Goal: Task Accomplishment & Management: Use online tool/utility

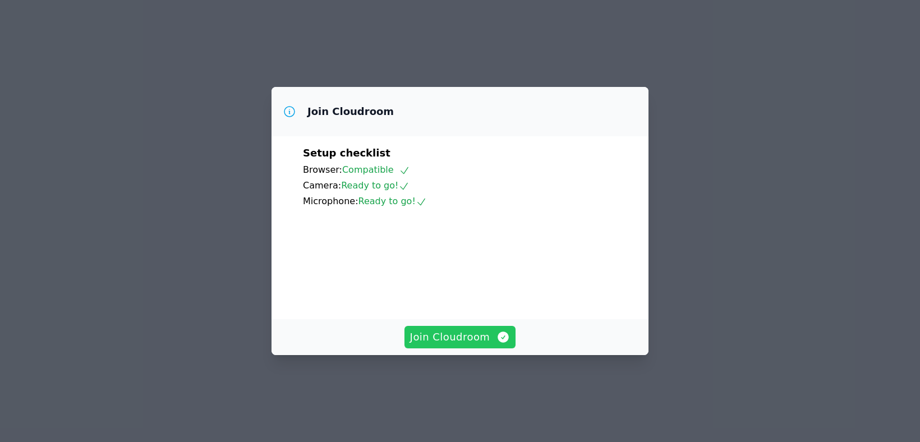
click at [470, 345] on span "Join Cloudroom" at bounding box center [460, 337] width 100 height 16
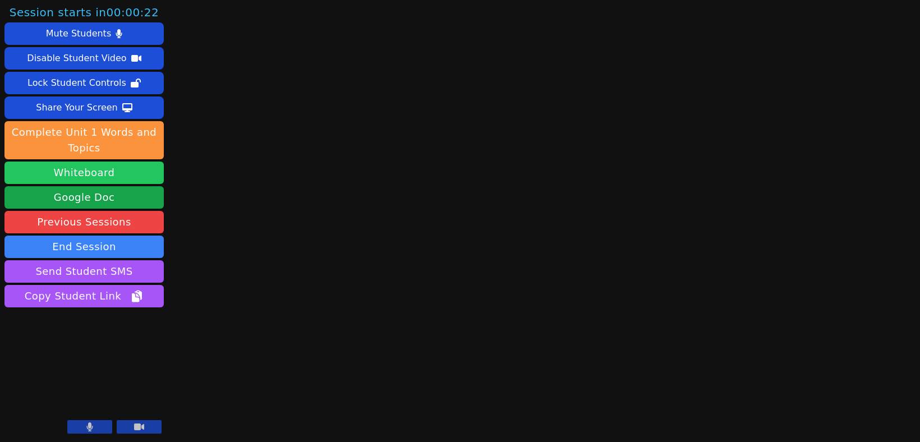
click at [80, 172] on button "Whiteboard" at bounding box center [83, 173] width 159 height 22
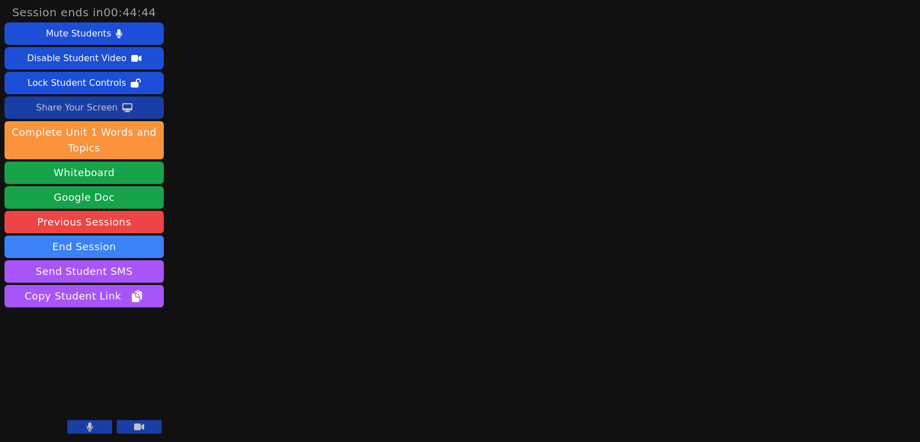
click at [80, 109] on div "Share Your Screen" at bounding box center [77, 108] width 82 height 18
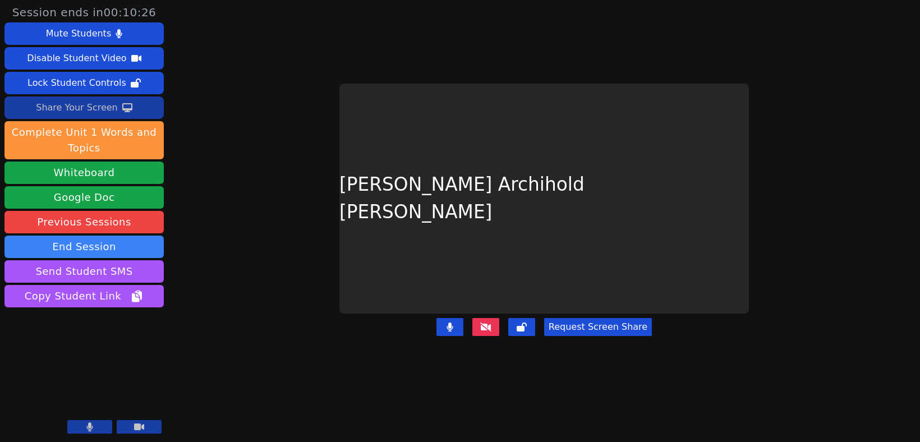
click at [498, 318] on button at bounding box center [485, 327] width 27 height 18
click at [88, 113] on div "Share Your Screen" at bounding box center [77, 108] width 82 height 18
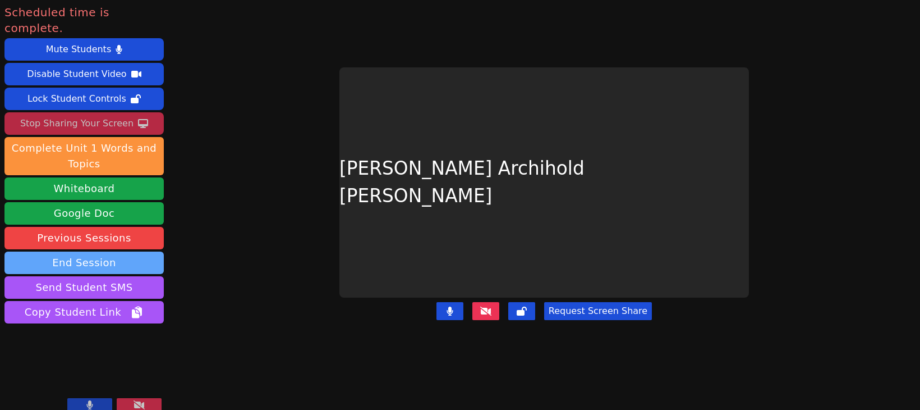
click at [73, 251] on button "End Session" at bounding box center [83, 262] width 159 height 22
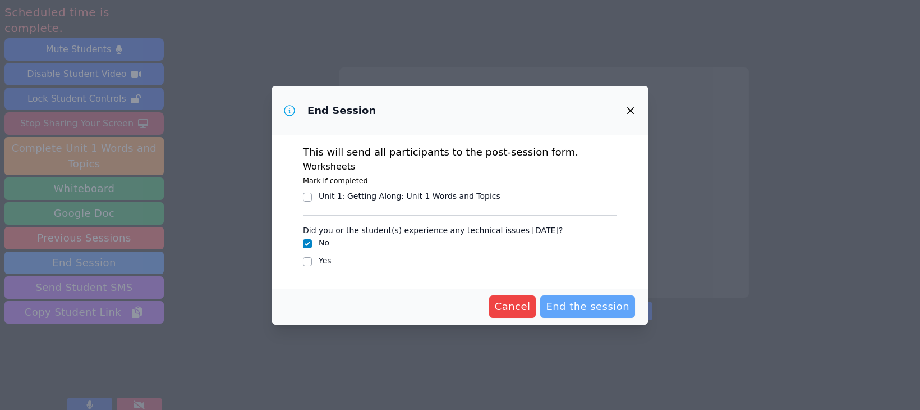
click at [595, 302] on span "End the session" at bounding box center [588, 306] width 84 height 16
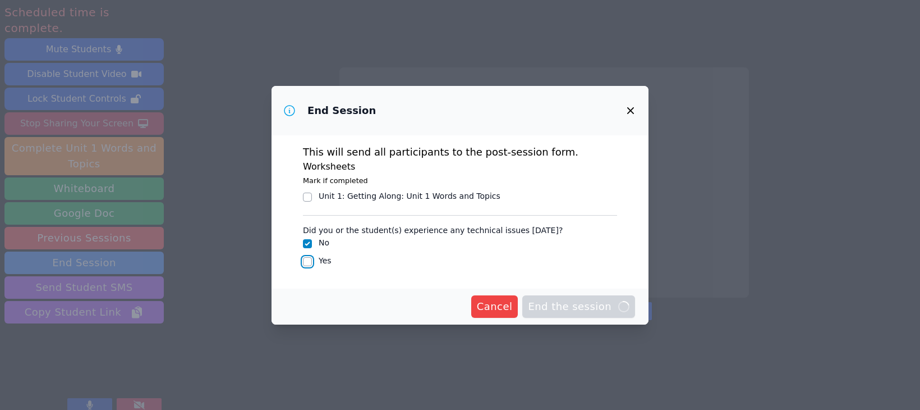
click at [304, 262] on input "Yes" at bounding box center [307, 261] width 9 height 9
checkbox input "true"
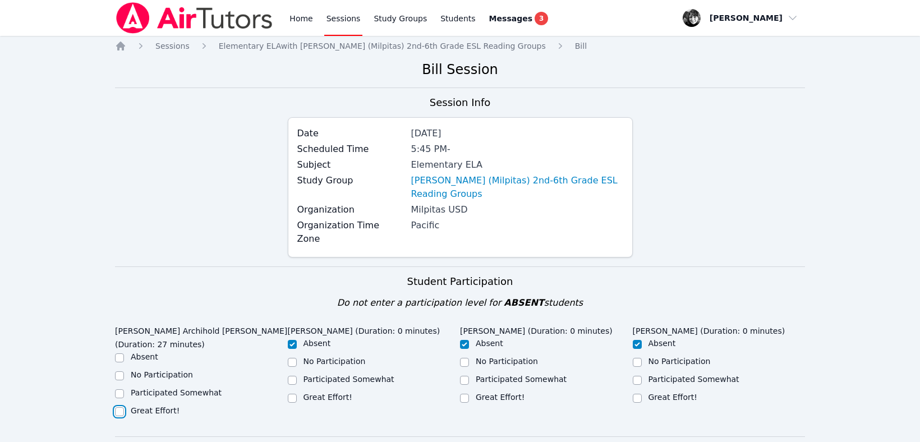
click at [120, 407] on input "Great Effort!" at bounding box center [119, 411] width 9 height 9
checkbox input "true"
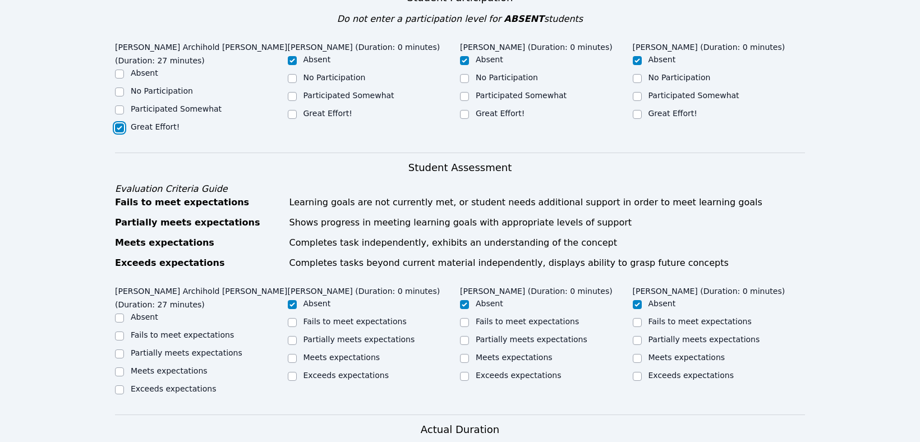
scroll to position [414, 0]
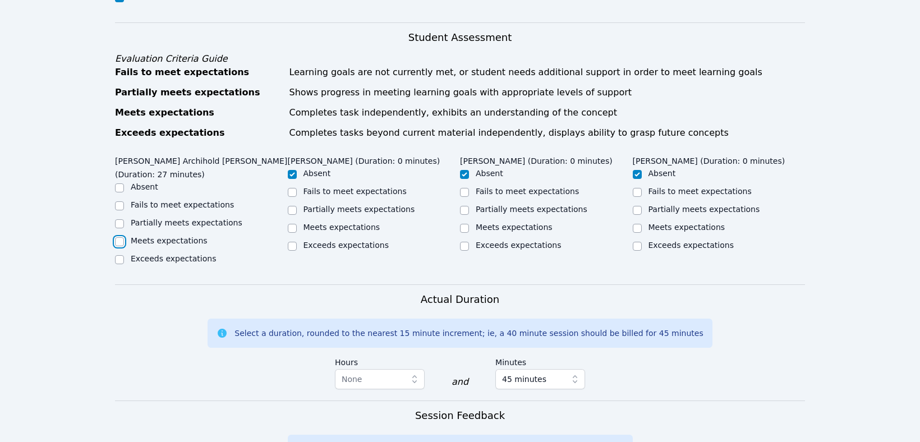
click at [117, 237] on input "Meets expectations" at bounding box center [119, 241] width 9 height 9
checkbox input "true"
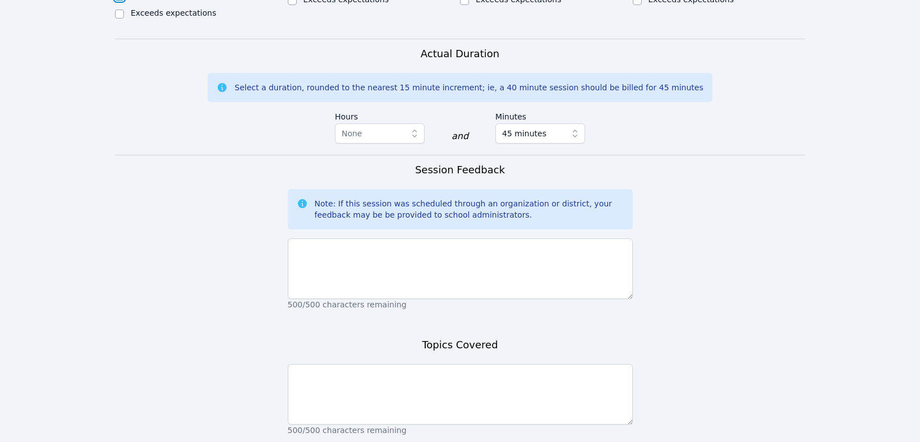
scroll to position [667, 0]
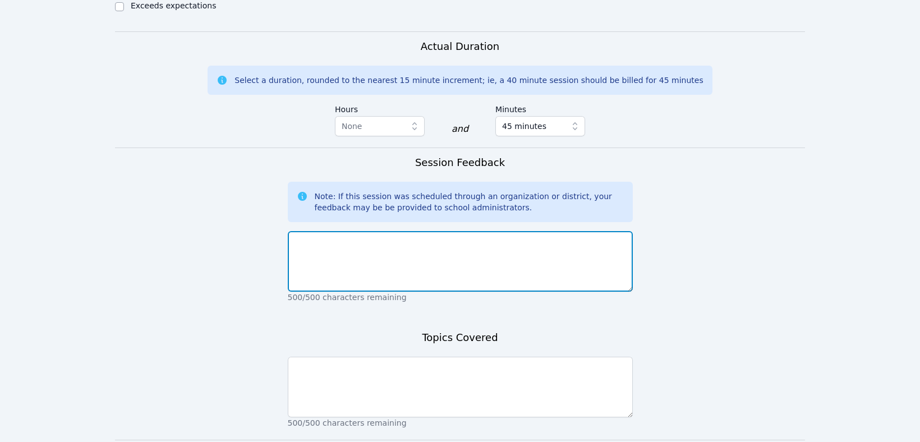
click at [316, 231] on textarea at bounding box center [460, 261] width 345 height 61
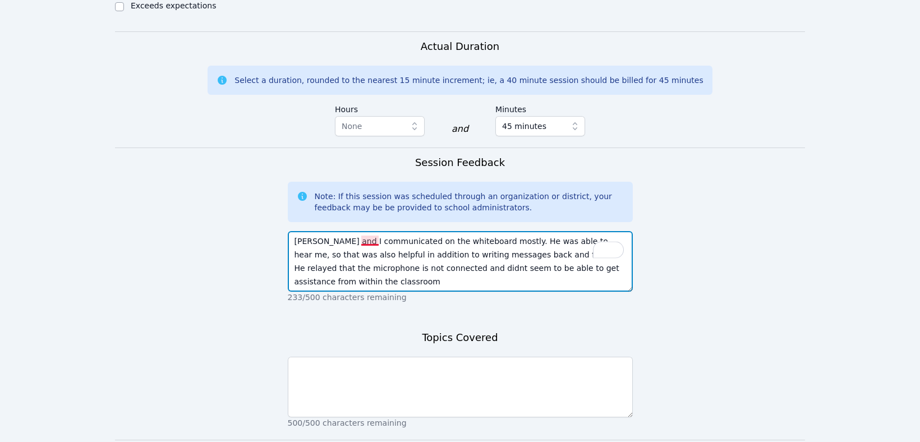
click at [374, 242] on textarea "[PERSON_NAME] and I communicated on the whiteboard mostly. He was able to hear …" at bounding box center [460, 261] width 345 height 61
click at [596, 237] on textarea "[PERSON_NAME] and I communicated on the whiteboard mostly. He was able to hear …" at bounding box center [460, 261] width 345 height 61
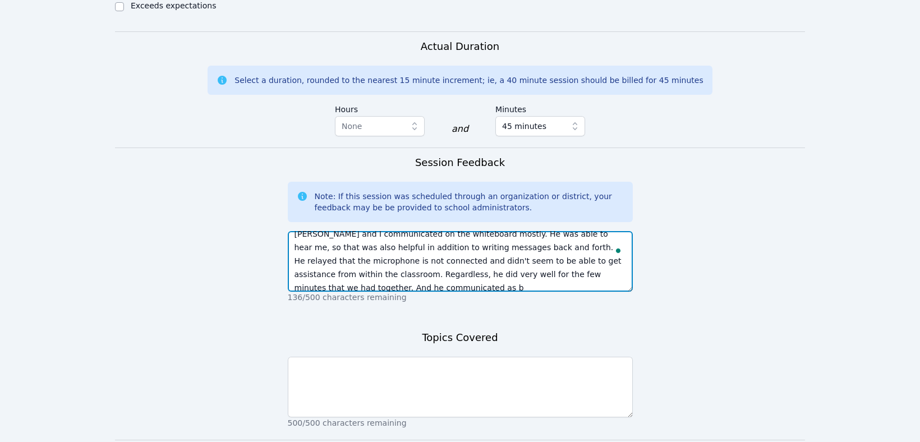
scroll to position [7, 0]
type textarea "[PERSON_NAME] and I communicated on the whiteboard mostly. He was able to hear …"
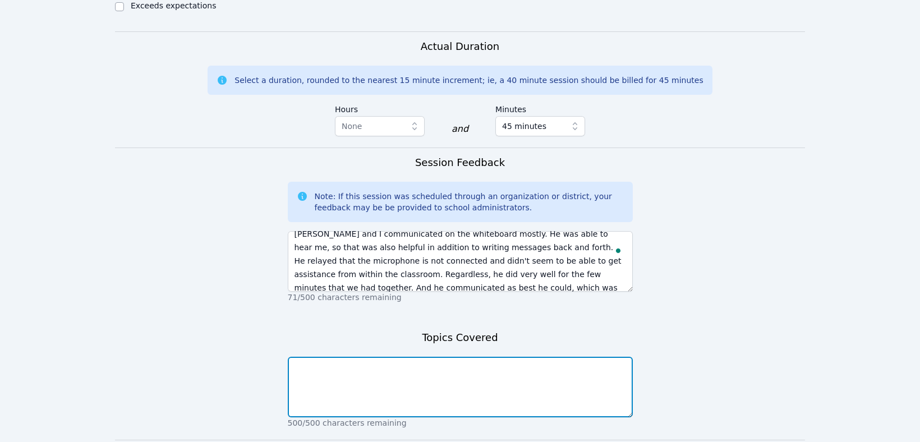
click at [299, 357] on textarea at bounding box center [460, 387] width 345 height 61
type textarea "How to use the whiteboard"
